Goal: Transaction & Acquisition: Book appointment/travel/reservation

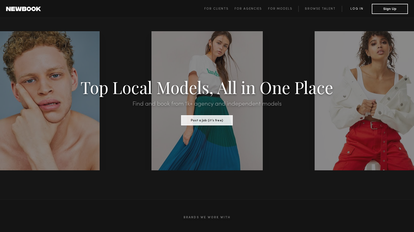
click at [359, 10] on link "Log in" at bounding box center [357, 9] width 30 height 6
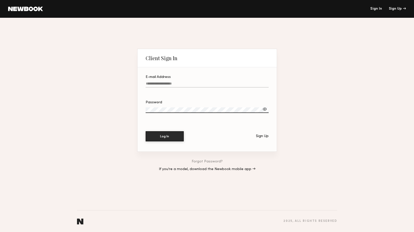
type input "**********"
click at [164, 136] on button "Log In" at bounding box center [165, 136] width 38 height 10
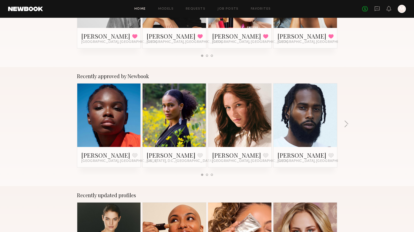
scroll to position [155, 0]
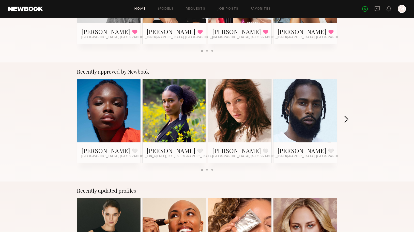
click at [347, 120] on button "button" at bounding box center [346, 120] width 5 height 8
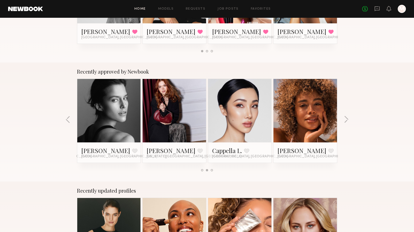
click at [311, 121] on link at bounding box center [305, 111] width 31 height 64
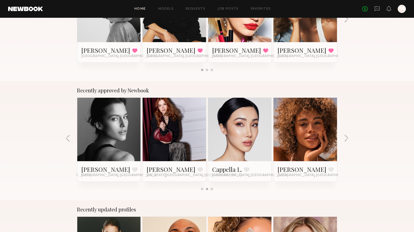
scroll to position [134, 0]
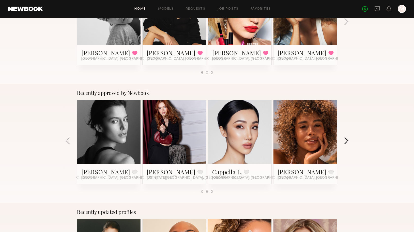
click at [346, 141] on button "button" at bounding box center [346, 141] width 5 height 8
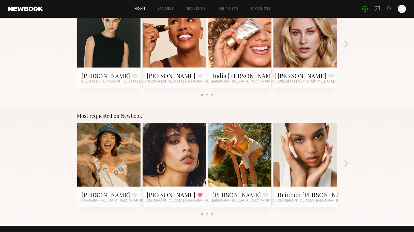
scroll to position [371, 0]
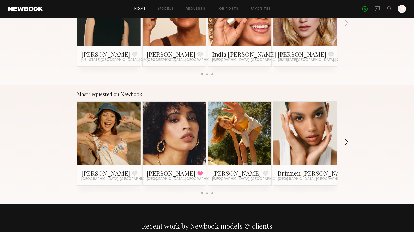
click at [346, 142] on button "button" at bounding box center [346, 142] width 5 height 8
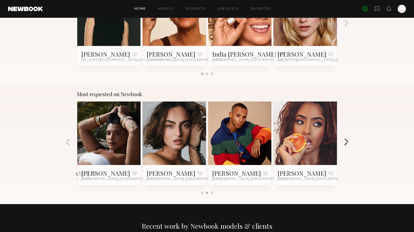
click at [346, 142] on button "button" at bounding box center [346, 142] width 5 height 8
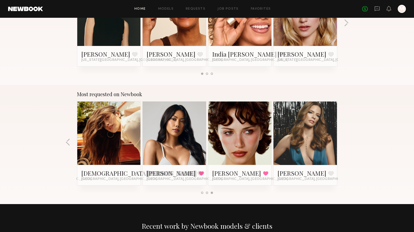
click at [346, 142] on div "Most requested on Newbook Brynne E. Favorite Los Angeles, CA Jesi L. Favorited …" at bounding box center [207, 144] width 414 height 119
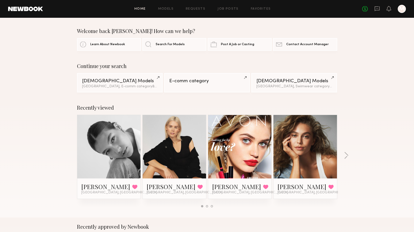
scroll to position [0, 0]
click at [107, 79] on div "Female Models" at bounding box center [119, 80] width 75 height 5
click at [284, 82] on div "Female Models" at bounding box center [293, 80] width 75 height 5
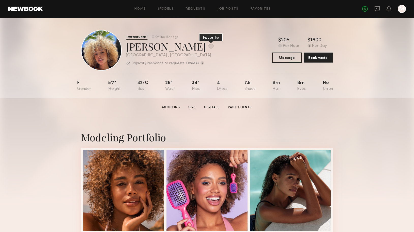
click at [208, 46] on button at bounding box center [210, 46] width 5 height 5
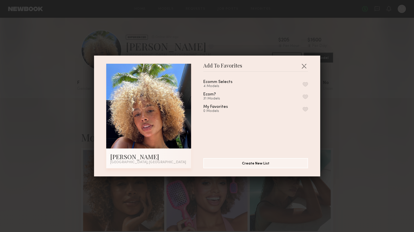
click at [306, 108] on button "button" at bounding box center [305, 109] width 5 height 5
click at [264, 165] on button "Create New List" at bounding box center [255, 163] width 105 height 10
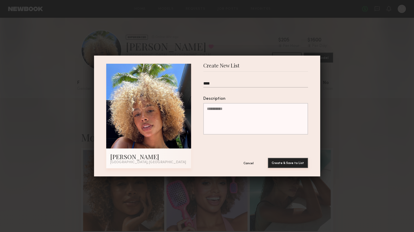
type input "****"
click at [293, 161] on button "Create & Save to List" at bounding box center [288, 163] width 40 height 10
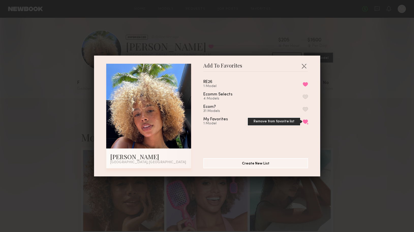
click at [305, 120] on button "Remove from favorite list" at bounding box center [305, 121] width 5 height 5
click at [304, 65] on button "button" at bounding box center [304, 66] width 8 height 8
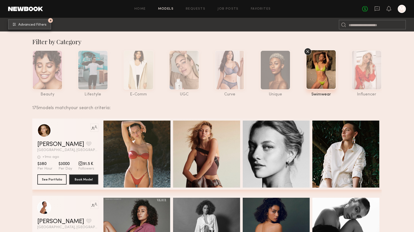
click at [41, 23] on span "Advanced Filters" at bounding box center [32, 25] width 28 height 4
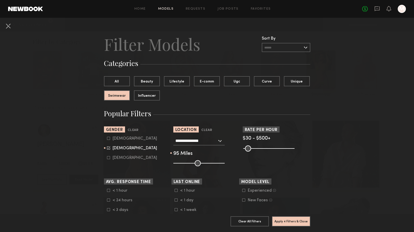
click at [219, 163] on input "range" at bounding box center [198, 163] width 51 height 6
type input "**"
click at [213, 164] on input "range" at bounding box center [198, 163] width 51 height 6
click at [292, 222] on button "Apply 4 Filters & Close" at bounding box center [291, 221] width 38 height 10
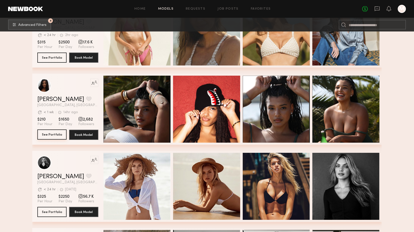
scroll to position [355, 0]
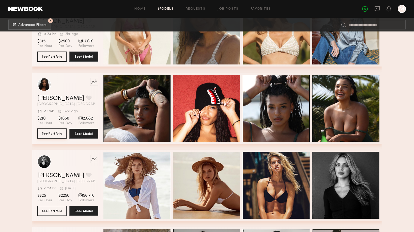
click at [54, 133] on html "Home Models Requests Job Posts Favorites Sign Out No fees up to $5,000 M 4 Adva…" at bounding box center [207, 167] width 414 height 1045
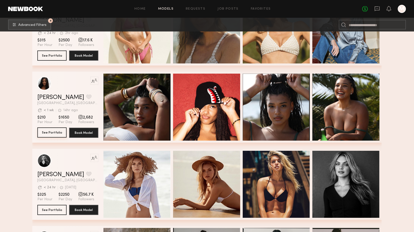
click at [55, 131] on html "Home Models Requests Job Posts Favorites Sign Out No fees up to $5,000 M 4 Adva…" at bounding box center [207, 166] width 414 height 1045
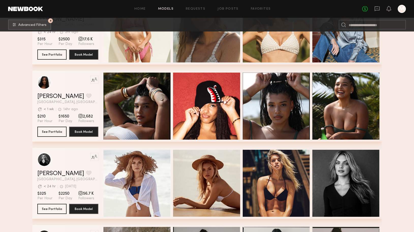
scroll to position [357, 0]
click at [49, 95] on link "Haleigh W." at bounding box center [60, 96] width 47 height 6
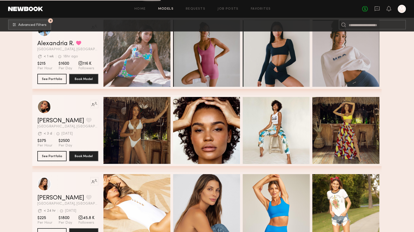
scroll to position [583, 0]
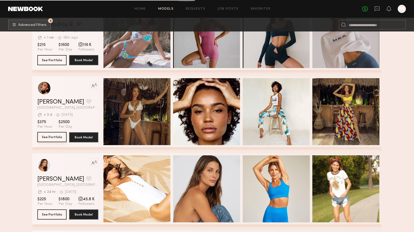
click at [52, 134] on button "See Portfolio" at bounding box center [51, 137] width 29 height 10
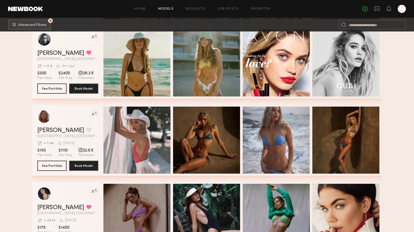
scroll to position [2070, 0]
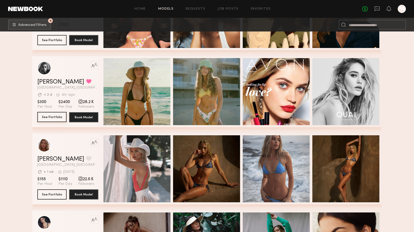
click at [60, 116] on button "See Portfolio" at bounding box center [51, 117] width 29 height 10
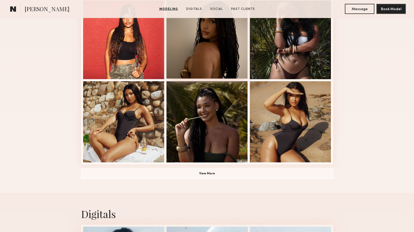
scroll to position [338, 0]
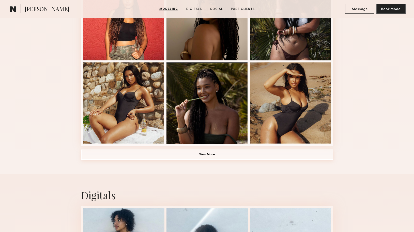
click at [214, 150] on button "View More" at bounding box center [207, 155] width 252 height 10
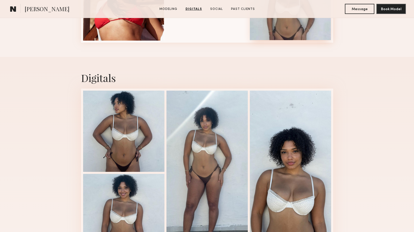
scroll to position [668, 0]
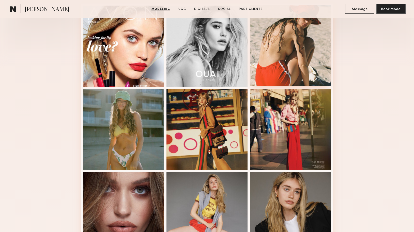
scroll to position [145, 0]
